Goal: Use online tool/utility: Use online tool/utility

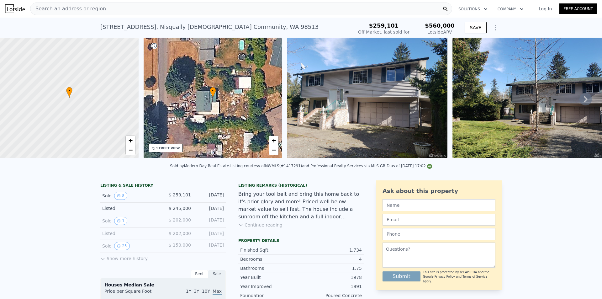
click at [210, 9] on div "Search an address or region" at bounding box center [241, 9] width 422 height 13
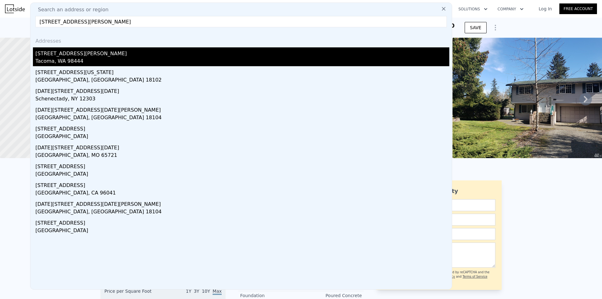
type input "[STREET_ADDRESS][PERSON_NAME]"
click at [82, 55] on div "[STREET_ADDRESS][PERSON_NAME]" at bounding box center [242, 52] width 414 height 10
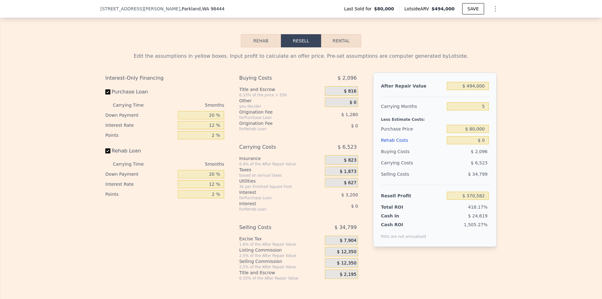
scroll to position [939, 0]
drag, startPoint x: 471, startPoint y: 138, endPoint x: 465, endPoint y: 138, distance: 6.0
click at [465, 132] on input "$ 80,000" at bounding box center [468, 128] width 42 height 8
type input "$ 200,000"
type input "$ 243,462"
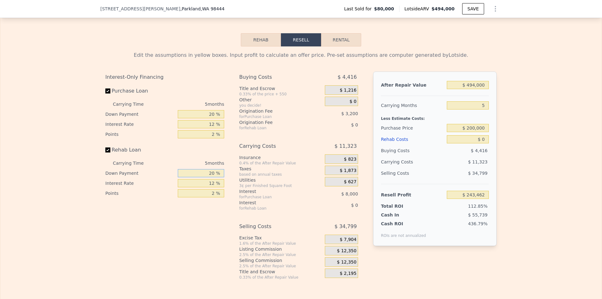
drag, startPoint x: 213, startPoint y: 183, endPoint x: 208, endPoint y: 182, distance: 5.1
click at [208, 177] on input "20 %" at bounding box center [201, 173] width 46 height 8
type input "0 %"
drag, startPoint x: 213, startPoint y: 124, endPoint x: 208, endPoint y: 124, distance: 5.0
click at [208, 118] on input "20 %" at bounding box center [201, 114] width 46 height 8
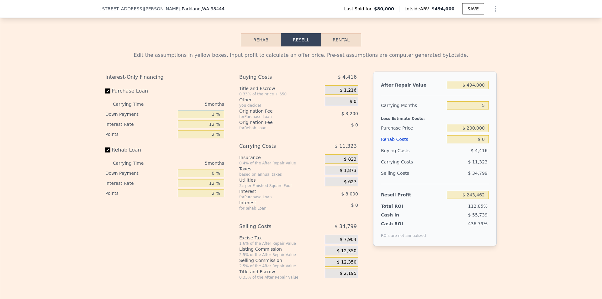
type input "10 %"
type input "$ 242,062"
type input "10 %"
click at [283, 119] on div "for Purchase Loan" at bounding box center [274, 116] width 70 height 5
drag, startPoint x: 484, startPoint y: 116, endPoint x: 479, endPoint y: 116, distance: 5.0
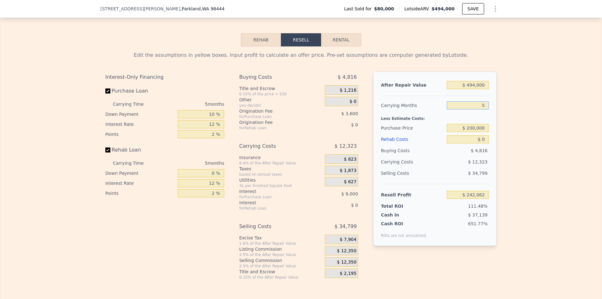
click at [479, 109] on input "5" at bounding box center [468, 105] width 42 height 8
type input "9"
type input "$ 232,203"
type input "9"
drag, startPoint x: 484, startPoint y: 150, endPoint x: 480, endPoint y: 149, distance: 3.2
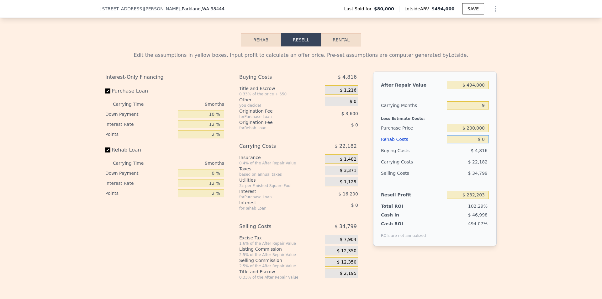
click at [480, 143] on input "$ 0" at bounding box center [468, 139] width 42 height 8
type input "$ 1"
type input "$ 232,202"
type input "$ 160"
type input "$ 232,022"
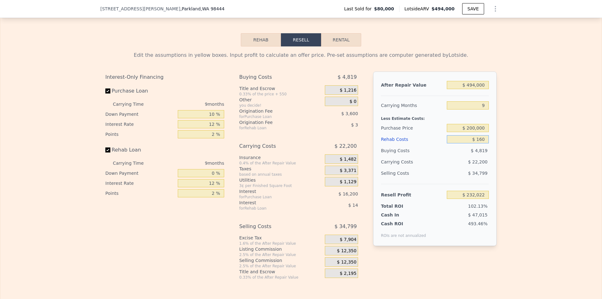
type input "$ 1,600"
type input "$ 230,427"
type input "$ 16,000"
type input "$ 214,443"
type input "$ 160,000"
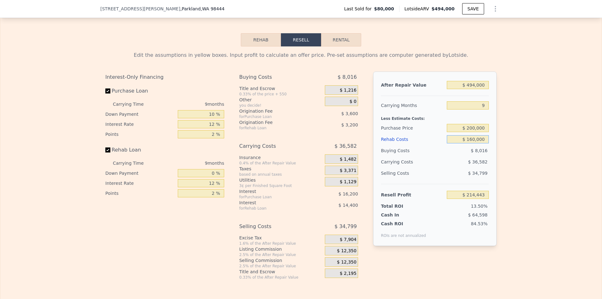
type input "$ 54,603"
type input "$ 160,000"
click at [457, 179] on div "$ 34,799" at bounding box center [468, 172] width 42 height 11
click at [471, 132] on input "$ 200,000" at bounding box center [468, 128] width 42 height 8
click at [472, 132] on input "$ 200,000" at bounding box center [468, 128] width 42 height 8
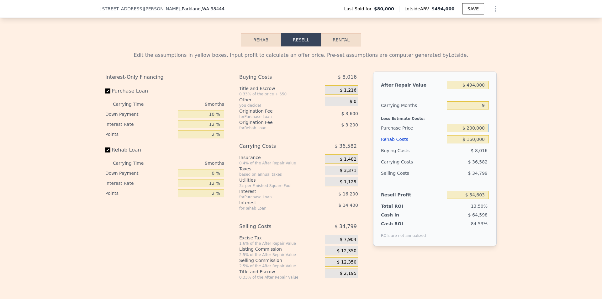
drag, startPoint x: 474, startPoint y: 137, endPoint x: 468, endPoint y: 137, distance: 6.0
click at [468, 132] on input "$ 200,000" at bounding box center [468, 128] width 42 height 8
type input "$ 175,000"
click at [460, 156] on div "$ 8,016" at bounding box center [468, 150] width 42 height 11
type input "$ 82,161"
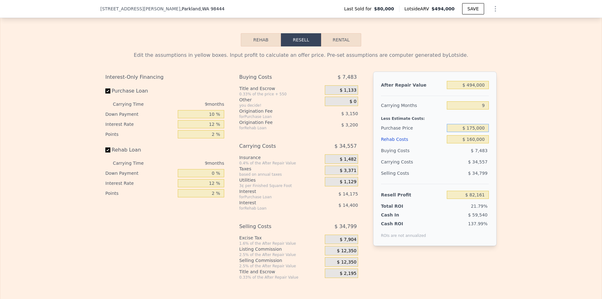
click at [474, 132] on input "$ 175,000" at bounding box center [468, 128] width 42 height 8
type input "$ 180,000"
click at [461, 143] on input "$ 160,000" at bounding box center [468, 139] width 42 height 8
type input "$ 76,650"
